Goal: Task Accomplishment & Management: Manage account settings

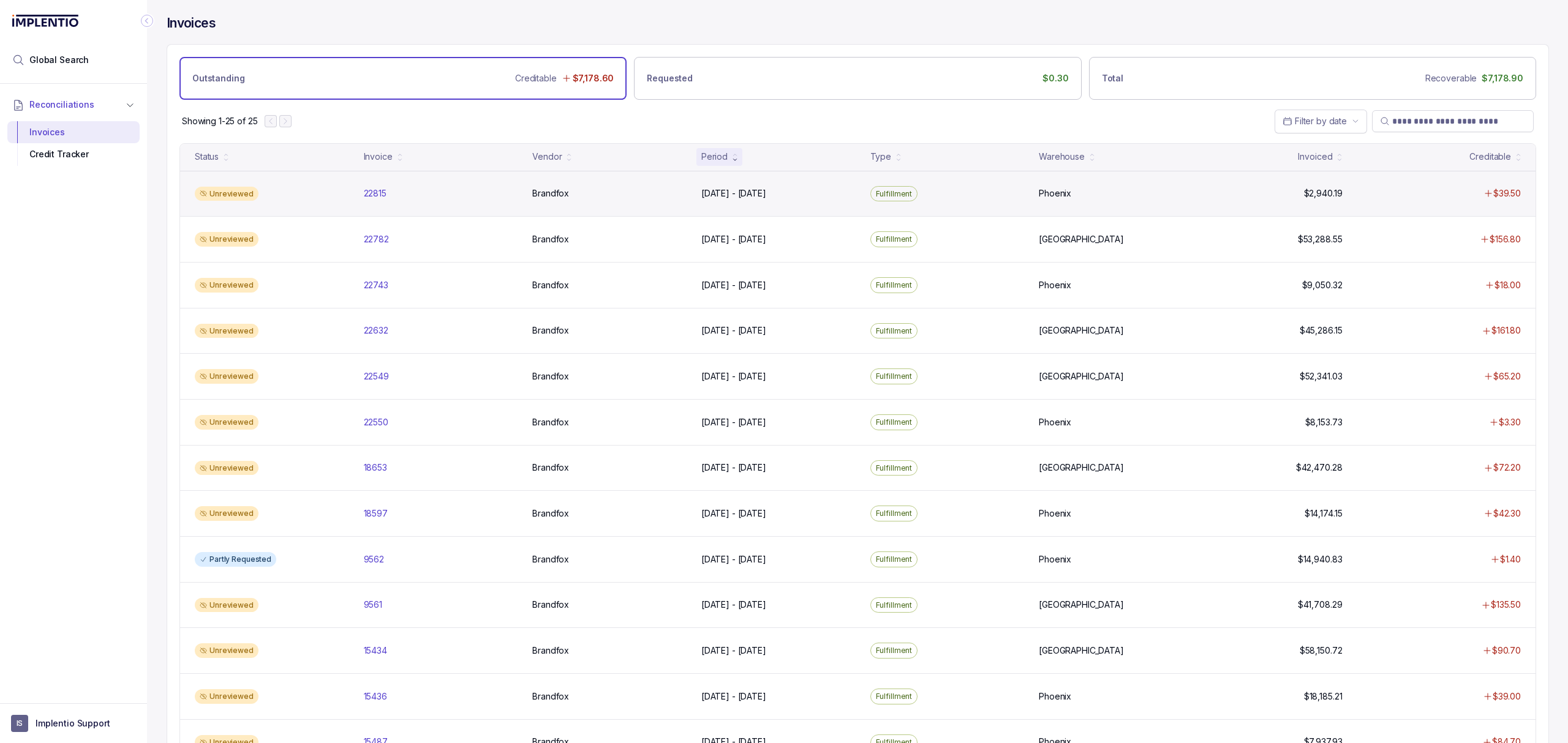
click at [380, 187] on div "Unreviewed 22815 22815 Brandfox Brandfox [DATE] - [DATE] [DATE] - [DATE] Fulfil…" at bounding box center [857, 193] width 1355 height 46
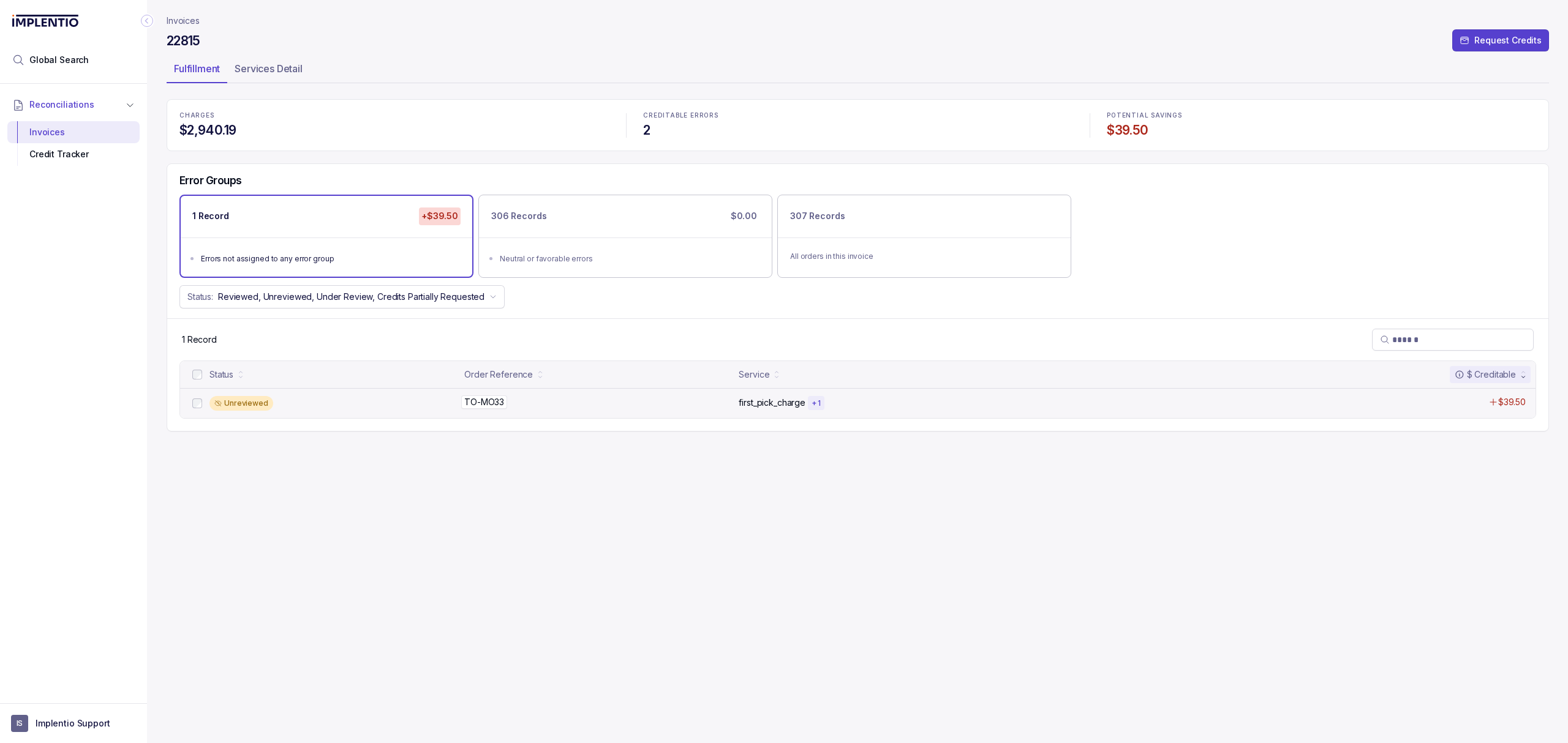
click at [491, 407] on p "TO-MO33" at bounding box center [484, 402] width 46 height 13
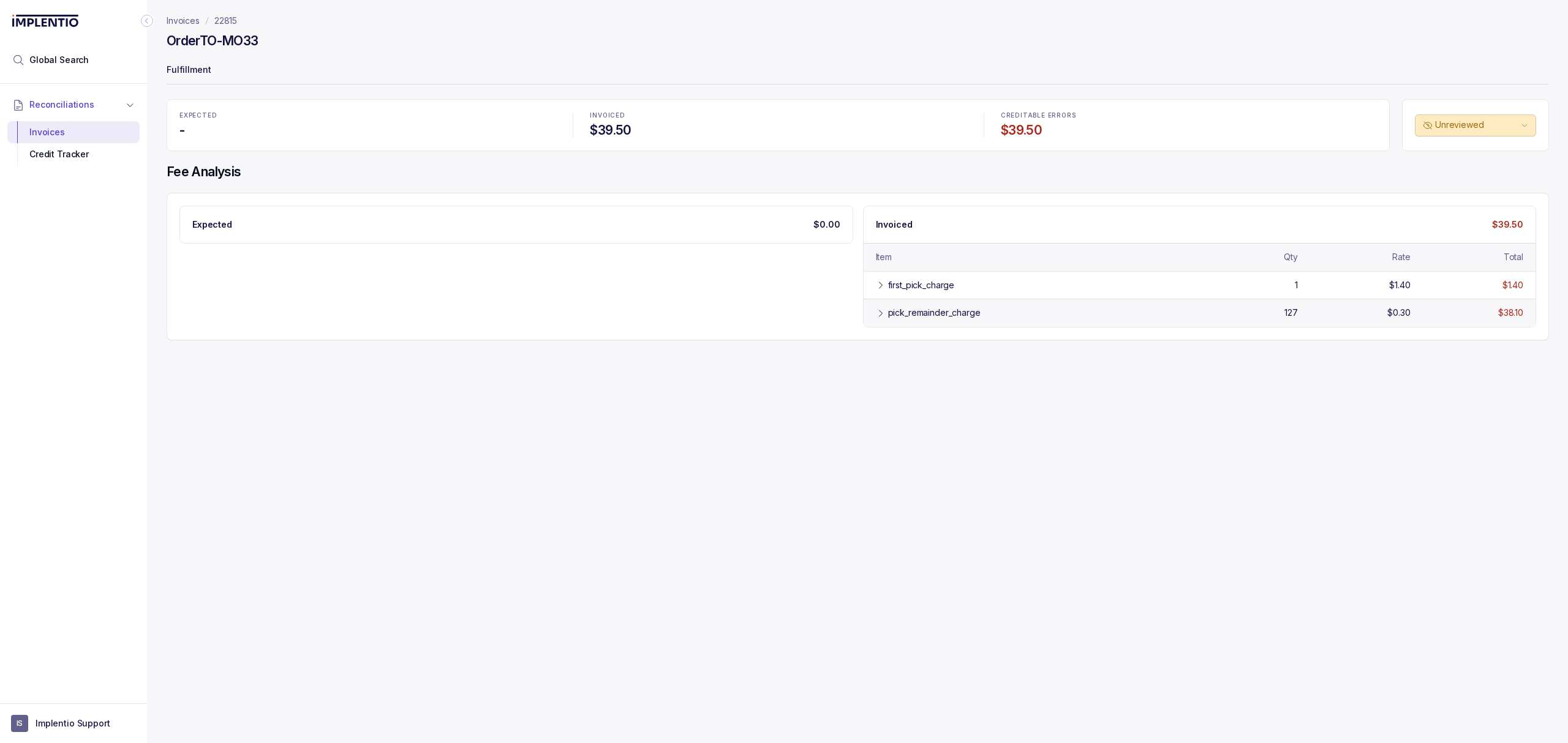
click at [1021, 301] on div "pick_remainder_charge 127 $0.30 $38.10" at bounding box center [1200, 312] width 672 height 28
click at [1017, 291] on div "first_pick_charge" at bounding box center [1036, 285] width 297 height 13
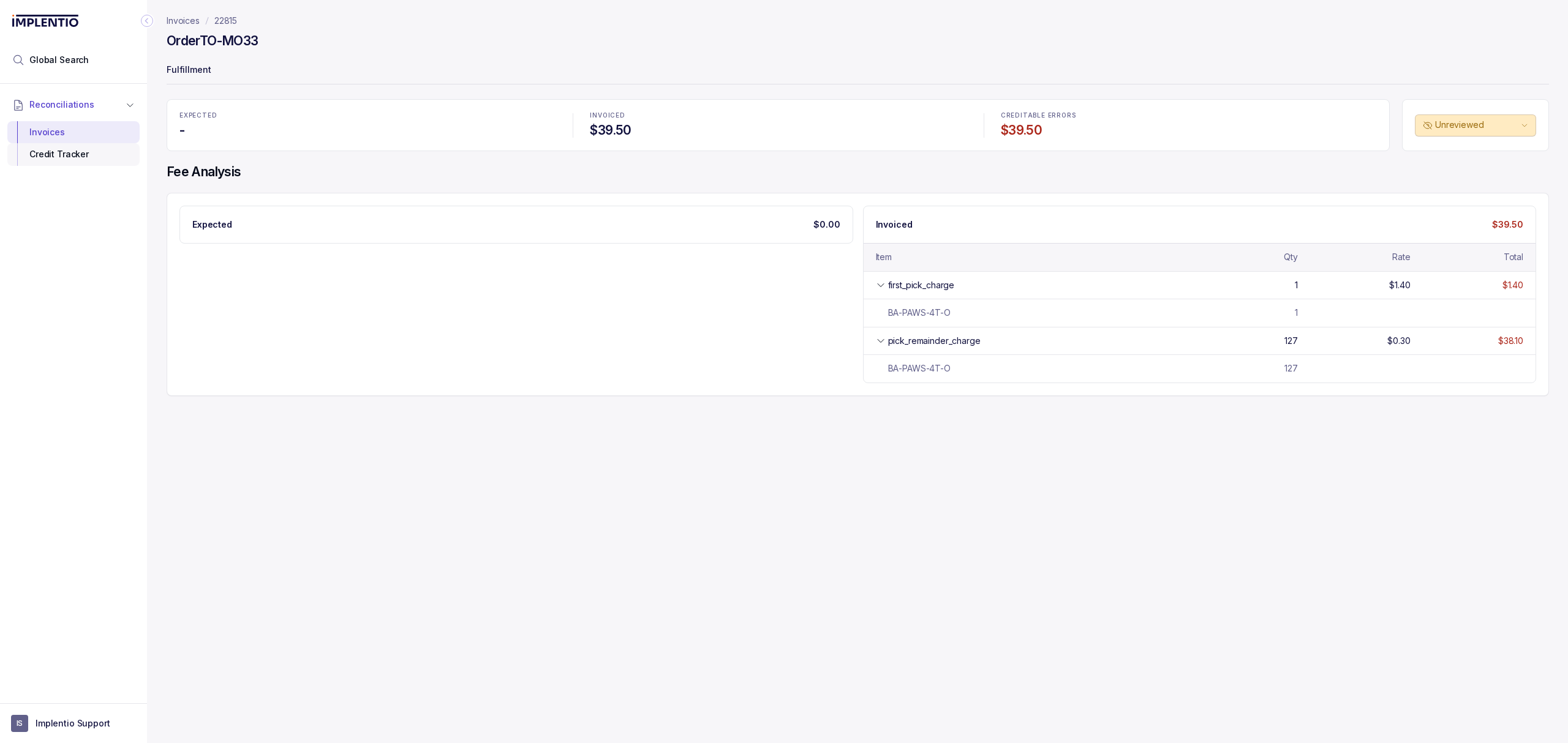
click at [54, 151] on div "Credit Tracker" at bounding box center [73, 154] width 113 height 22
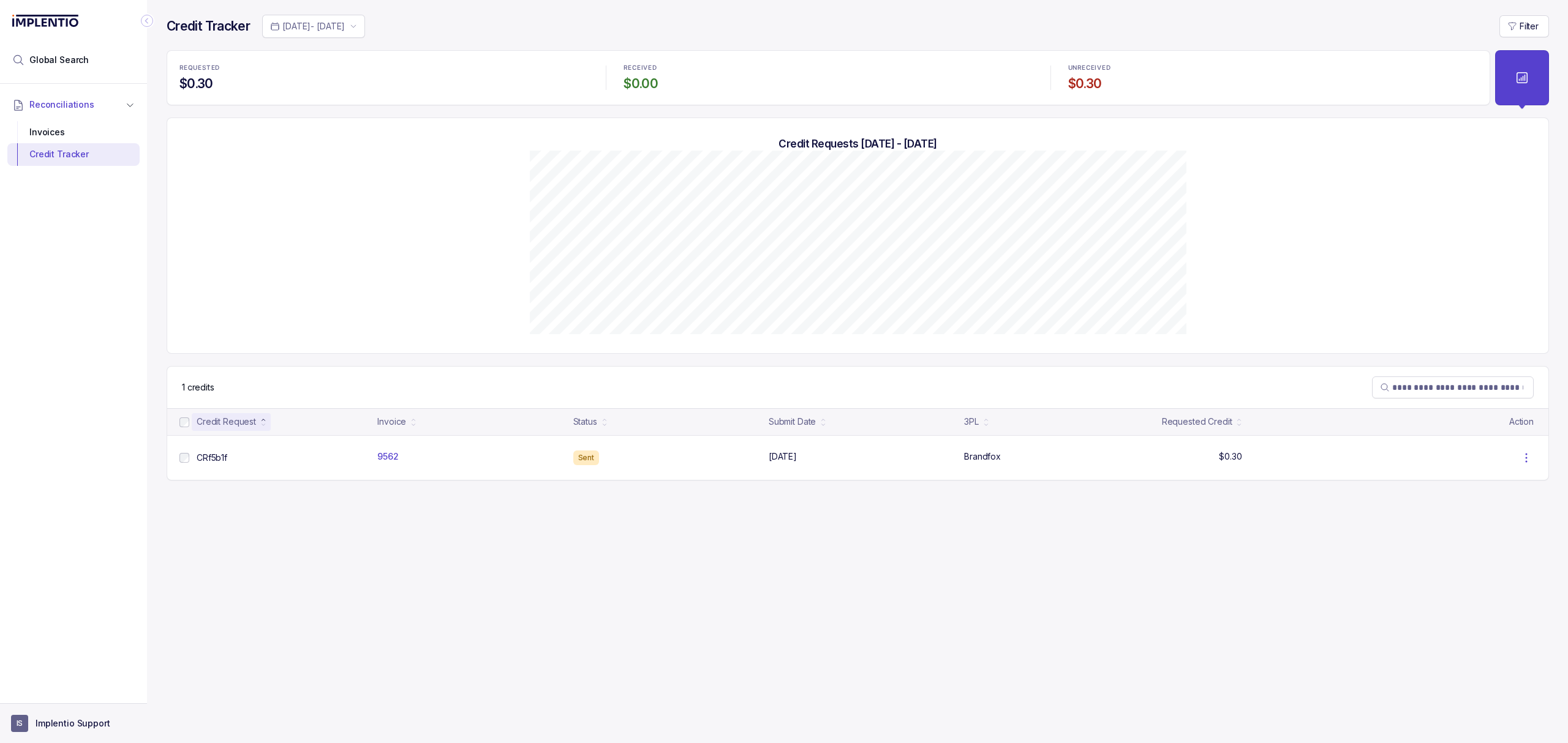
click at [59, 716] on button "IS Implentio Support" at bounding box center [73, 724] width 125 height 17
click at [58, 694] on p "Logout" at bounding box center [80, 696] width 101 height 13
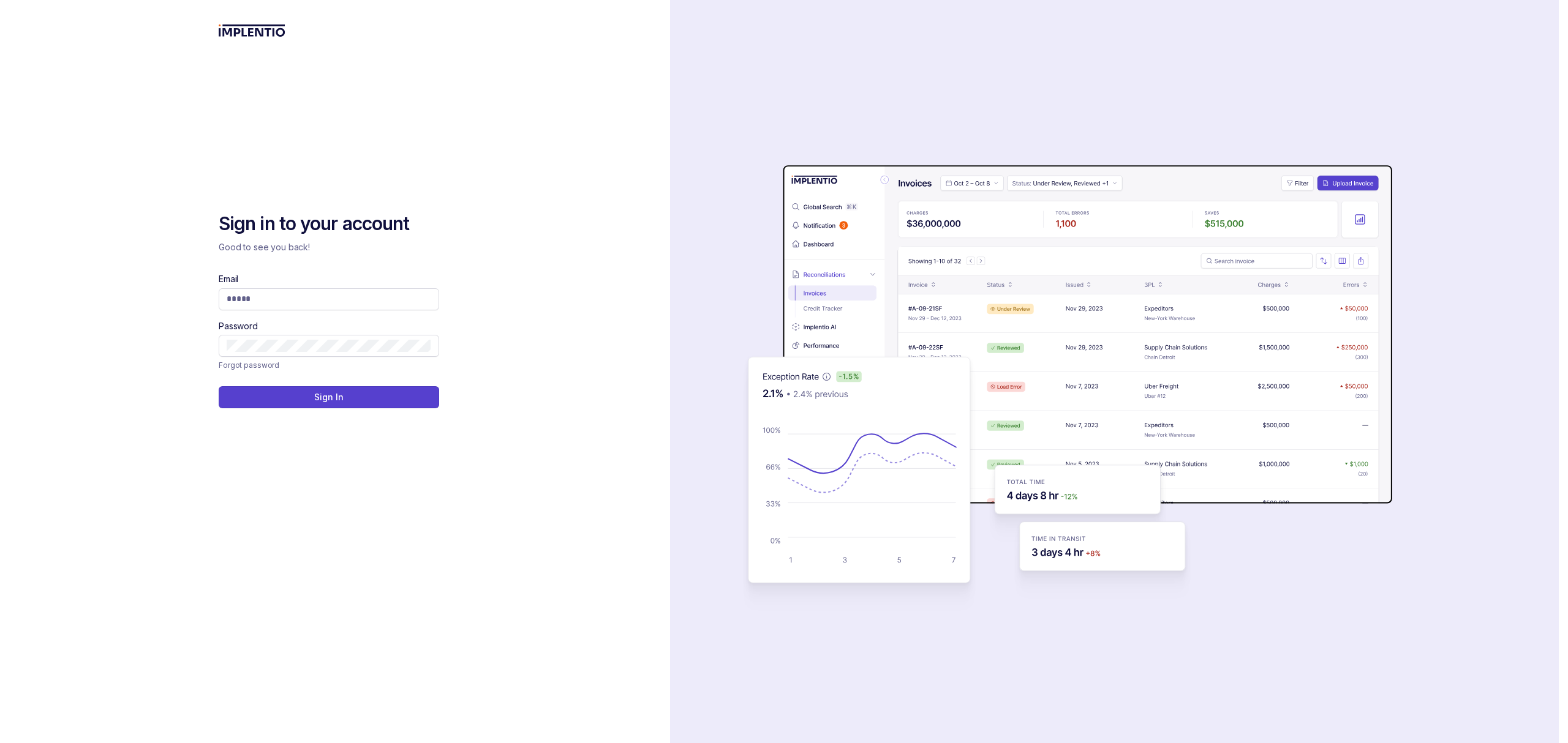
click at [424, 621] on div "Sign in to your account Good to see you back! Email Password Forgot password Si…" at bounding box center [335, 465] width 233 height 507
click at [681, 302] on div "auth background image" at bounding box center [1114, 372] width 889 height 743
click at [282, 300] on input "Email" at bounding box center [329, 299] width 204 height 13
click at [300, 293] on input "Email" at bounding box center [329, 299] width 204 height 13
type input "**********"
